Goal: Information Seeking & Learning: Learn about a topic

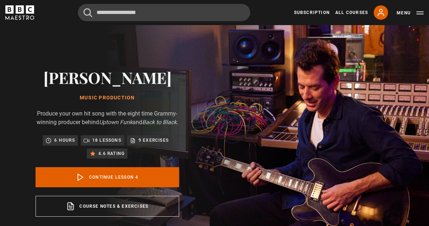
click at [193, 77] on div "Mark Ronson Music Production Produce your own hit song with the eight time Gram…" at bounding box center [107, 142] width 214 height 235
click at [110, 86] on h2 "[PERSON_NAME]" at bounding box center [107, 77] width 143 height 18
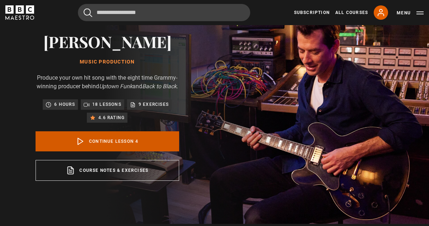
click at [127, 151] on link "Continue lesson 4" at bounding box center [107, 141] width 143 height 20
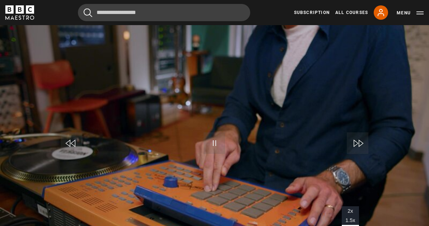
scroll to position [297, 0]
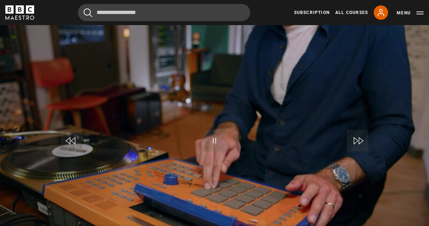
click at [203, 130] on span "Video Player" at bounding box center [214, 141] width 22 height 22
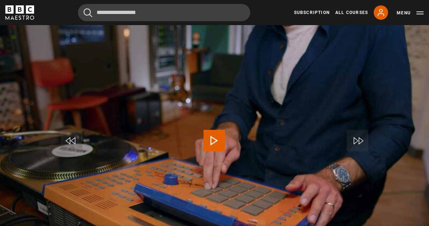
scroll to position [23, 0]
click at [0, 0] on link "Music Production Introduction" at bounding box center [0, 0] width 0 height 0
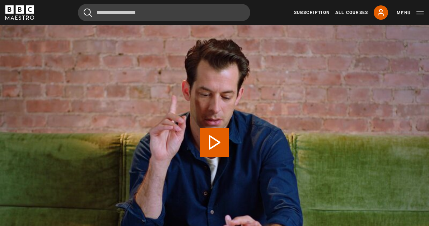
scroll to position [32, 0]
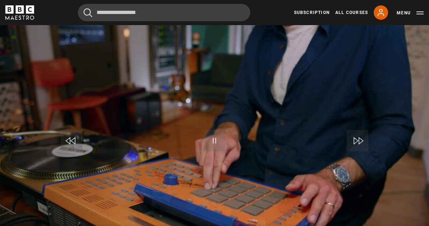
scroll to position [95, 0]
drag, startPoint x: 0, startPoint y: 0, endPoint x: 135, endPoint y: 103, distance: 169.9
click at [203, 130] on span "Video Player" at bounding box center [214, 141] width 22 height 22
click at [0, 0] on link "Sample-based production" at bounding box center [0, 0] width 0 height 0
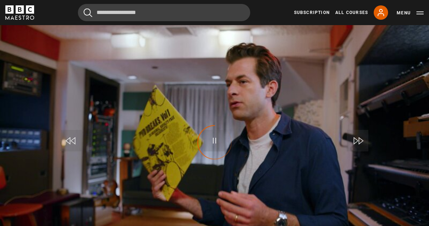
scroll to position [63, 0]
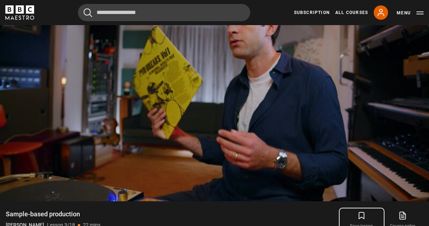
scroll to position [62, 0]
click at [424, 67] on div "Music Production Mark Ronson 6 hours 48 page PDF (opens in new tab) 4.6 (179) V…" at bounding box center [214, 182] width 429 height 540
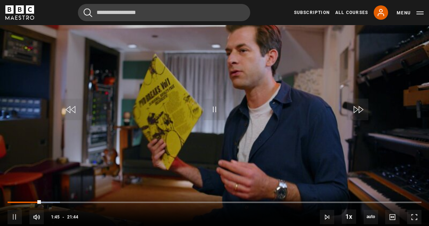
scroll to position [323, 0]
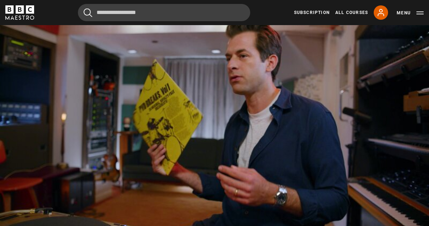
drag, startPoint x: 284, startPoint y: 126, endPoint x: 327, endPoint y: 139, distance: 45.3
drag, startPoint x: 327, startPoint y: 139, endPoint x: 283, endPoint y: 124, distance: 47.1
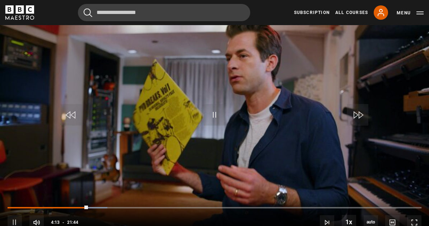
scroll to position [108, 0]
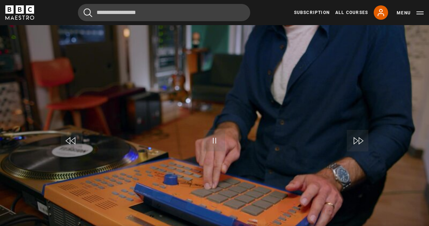
scroll to position [95, 0]
click at [108, 173] on div "Video Player is loading. Play Lesson Serving the song 10s Skip Back 10 seconds …" at bounding box center [214, 164] width 429 height 284
click at [203, 130] on span "Video Player" at bounding box center [214, 141] width 22 height 22
